Goal: Task Accomplishment & Management: Manage account settings

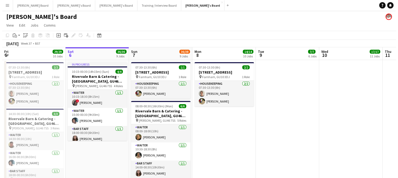
scroll to position [0, 216]
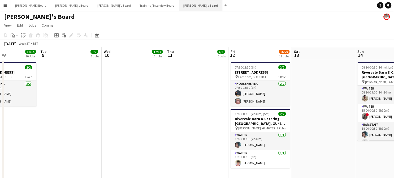
click at [179, 10] on button "Jakub's Board Close" at bounding box center [200, 5] width 43 height 10
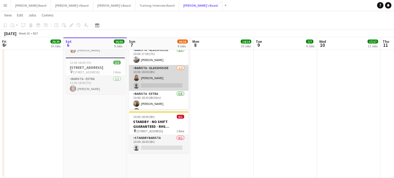
scroll to position [142, 0]
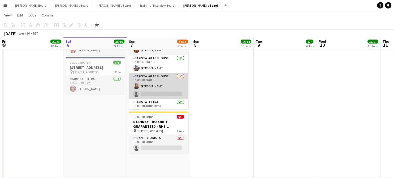
click at [162, 99] on app-card-role "Barista - Glasshouse 1/2 10:00-18:00 (8h) Lara Gethen Smith single-neutral-acti…" at bounding box center [158, 86] width 59 height 26
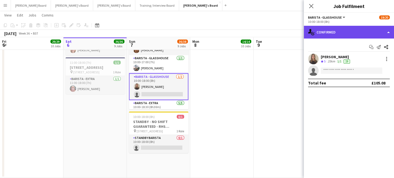
click at [344, 33] on div "single-neutral-actions-check-2 Confirmed" at bounding box center [349, 32] width 90 height 13
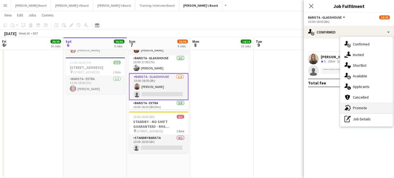
click at [350, 108] on icon "advertising-megaphone" at bounding box center [348, 108] width 6 height 6
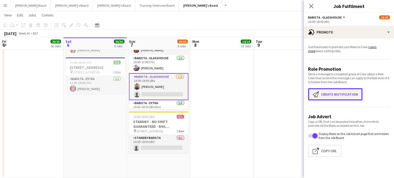
click at [343, 93] on button "Create notification Create notification" at bounding box center [335, 94] width 54 height 12
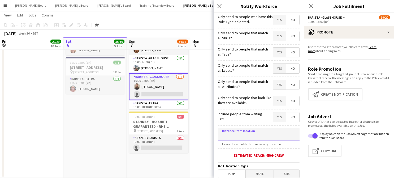
click at [244, 128] on input at bounding box center [259, 134] width 82 height 13
drag, startPoint x: 263, startPoint y: 133, endPoint x: 219, endPoint y: 137, distance: 44.6
click at [219, 137] on input "*****" at bounding box center [259, 134] width 82 height 13
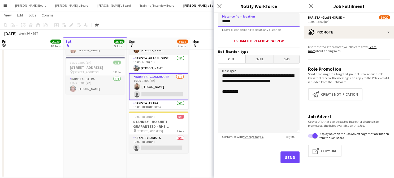
type input "*****"
click at [284, 158] on button "Send" at bounding box center [290, 157] width 19 height 12
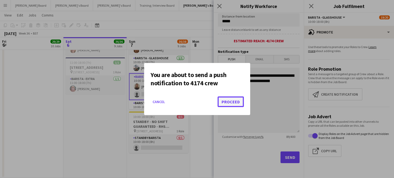
click at [243, 100] on button "Proceed" at bounding box center [231, 101] width 26 height 11
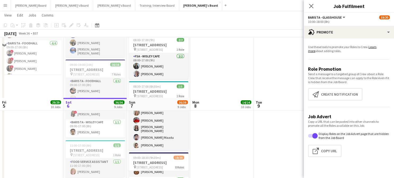
scroll to position [1003, 0]
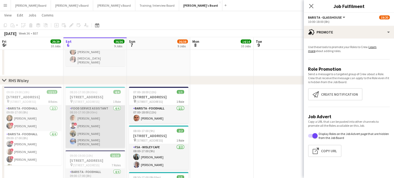
click at [90, 121] on app-card-role "Food Service Assistant 4/4 08:30-17:00 (8h30m) Filip Spragg ! Nagendra Nalagatl…" at bounding box center [95, 126] width 59 height 43
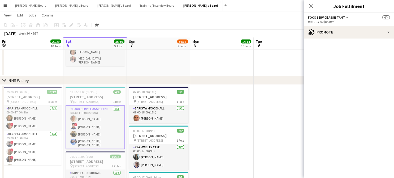
click at [102, 124] on app-card-role "Food Service Assistant 4/4 08:30-17:00 (8h30m) Filip Spragg ! Nagendra Nalagatl…" at bounding box center [95, 127] width 59 height 44
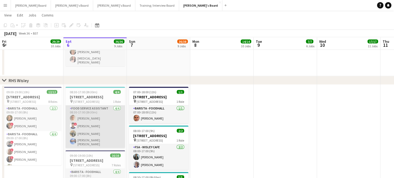
click at [85, 127] on app-card-role "Food Service Assistant 4/4 08:30-17:00 (8h30m) Filip Spragg ! Nagendra Nalagatl…" at bounding box center [95, 126] width 59 height 43
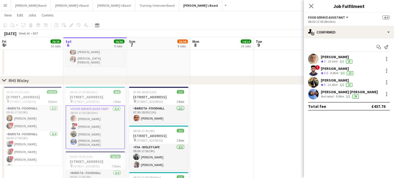
click at [314, 61] on app-user-avatar at bounding box center [313, 59] width 11 height 11
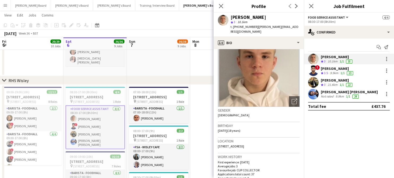
scroll to position [35, 0]
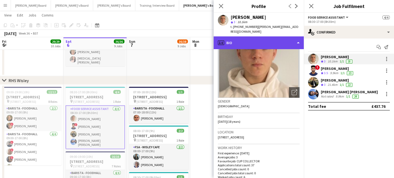
click at [236, 40] on div "profile Bio" at bounding box center [259, 42] width 90 height 13
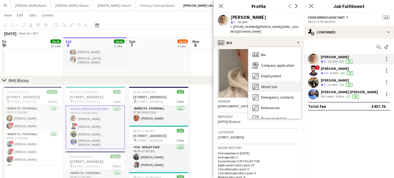
click at [278, 81] on div "About you About you" at bounding box center [275, 86] width 53 height 11
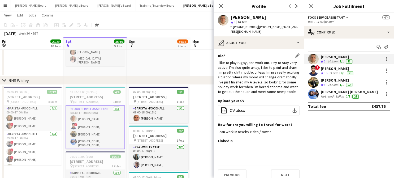
scroll to position [6, 0]
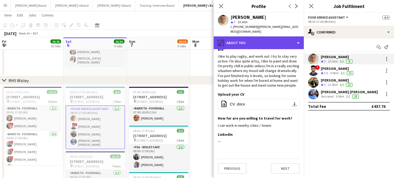
click at [253, 42] on div "pencil4 About you" at bounding box center [259, 42] width 90 height 13
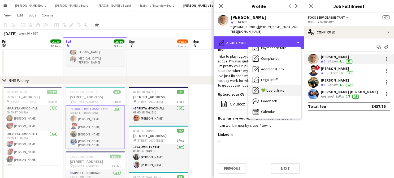
scroll to position [71, 0]
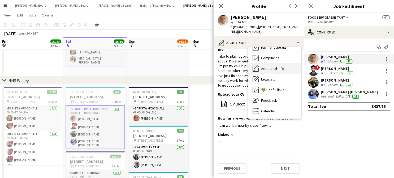
click at [284, 63] on div "Additional info Additional info" at bounding box center [275, 68] width 53 height 11
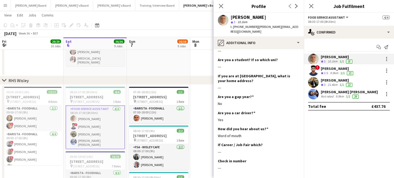
scroll to position [106, 0]
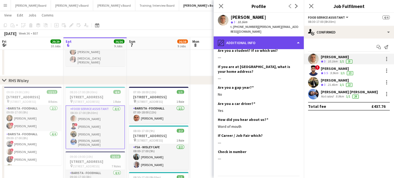
click at [259, 38] on div "pencil4 Additional info" at bounding box center [259, 42] width 90 height 13
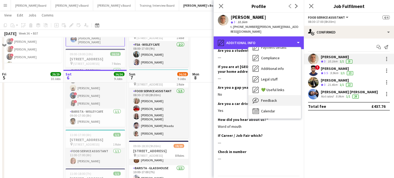
scroll to position [1145, 0]
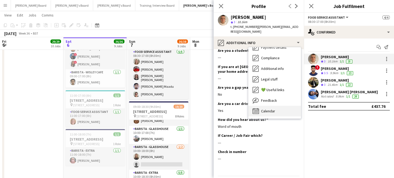
click at [273, 109] on span "Calendar" at bounding box center [268, 111] width 14 height 5
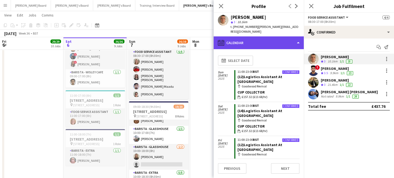
click at [266, 44] on div "calendar-full Calendar" at bounding box center [259, 42] width 90 height 13
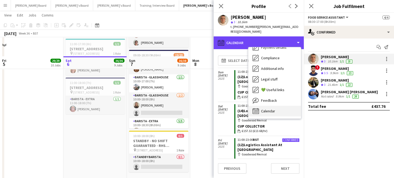
scroll to position [1216, 0]
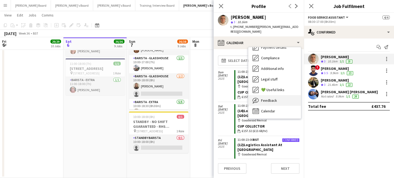
click at [278, 97] on div "Feedback Feedback" at bounding box center [275, 100] width 53 height 11
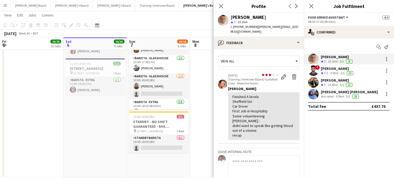
click at [212, 100] on app-date-cell at bounding box center [221, 25] width 63 height 306
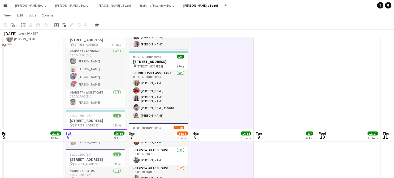
scroll to position [1110, 0]
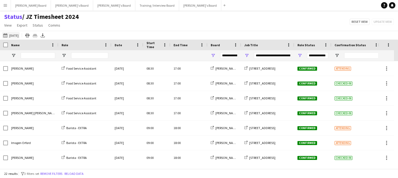
click at [15, 36] on button "06-09-2025 to 12-09-2025 Today" at bounding box center [11, 35] width 18 height 6
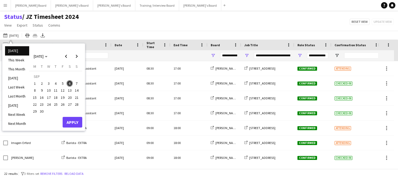
click at [22, 106] on li "[DATE]" at bounding box center [17, 105] width 24 height 9
